Goal: Task Accomplishment & Management: Use online tool/utility

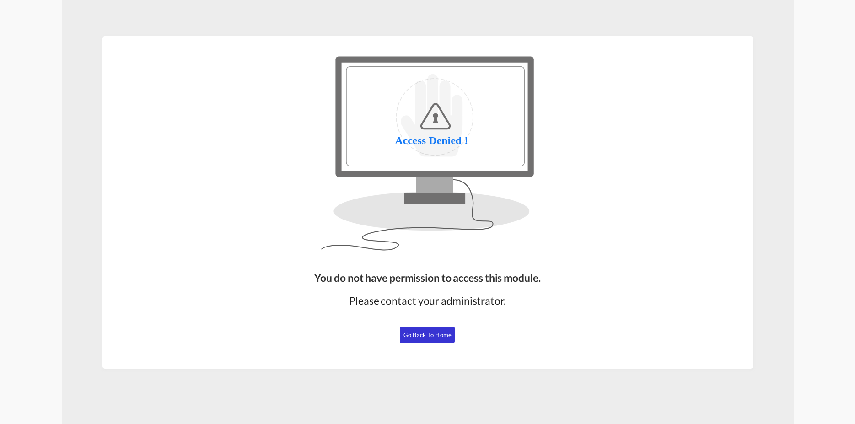
click at [434, 330] on button "Go Back to Home" at bounding box center [427, 335] width 55 height 16
click at [440, 331] on button "Go Back to Home" at bounding box center [427, 335] width 55 height 16
